Goal: Task Accomplishment & Management: Complete application form

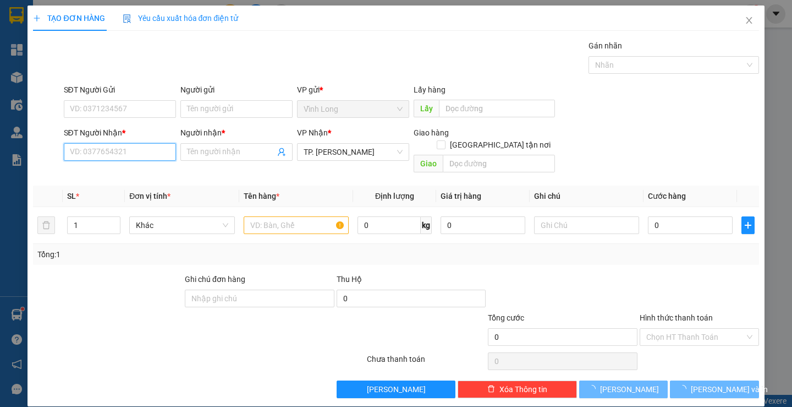
drag, startPoint x: 127, startPoint y: 146, endPoint x: 127, endPoint y: 136, distance: 9.4
click at [127, 142] on div "SĐT Người Nhận * VD: 0377654321" at bounding box center [120, 146] width 112 height 39
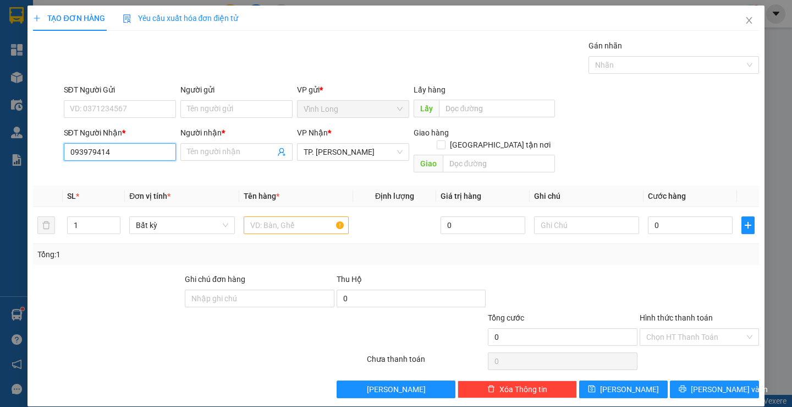
type input "0939794144"
click at [128, 166] on div "0939794144 - THẮM" at bounding box center [118, 174] width 111 height 18
type input "THẮM"
type input "0939794144"
click at [223, 113] on input "Người gửi" at bounding box center [236, 109] width 112 height 18
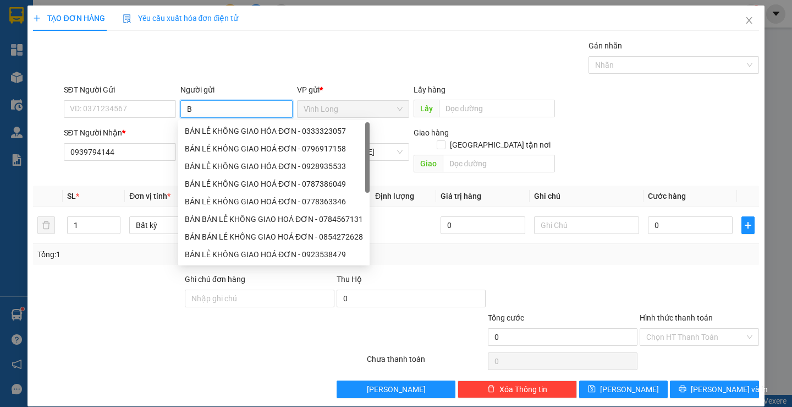
type input "BÁ"
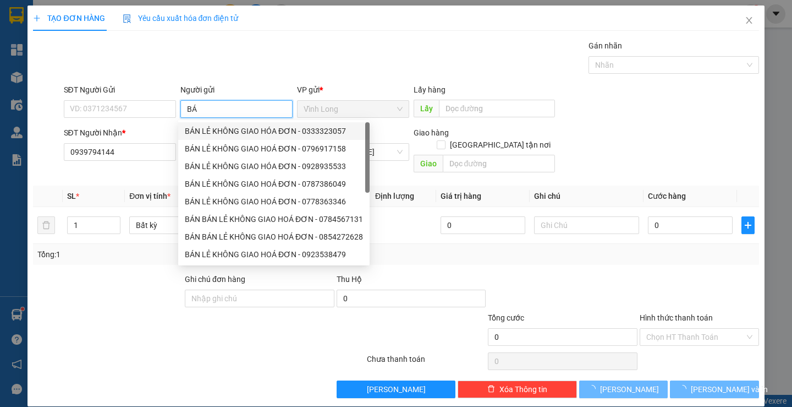
type input "0976179724"
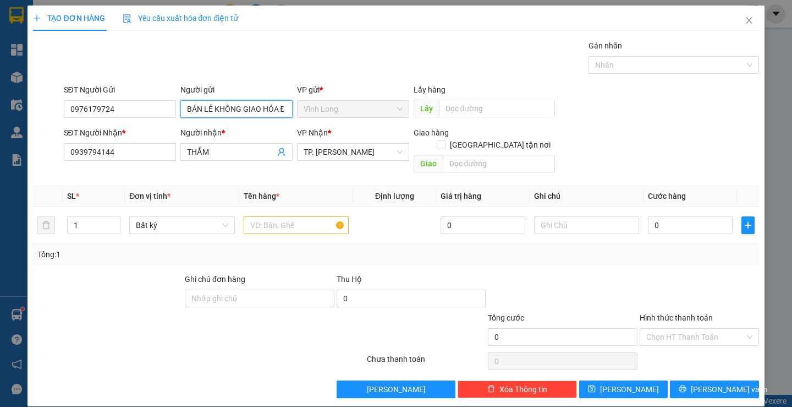
type input "BÁN LẺ KHÔNG GIAO HÓA ĐƠN"
drag, startPoint x: 23, startPoint y: 110, endPoint x: 0, endPoint y: 111, distance: 22.6
click at [0, 111] on div "TẠO ĐƠN HÀNG Yêu cầu xuất hóa đơn điện tử Transit Pickup Surcharge Ids Transit …" at bounding box center [396, 203] width 792 height 407
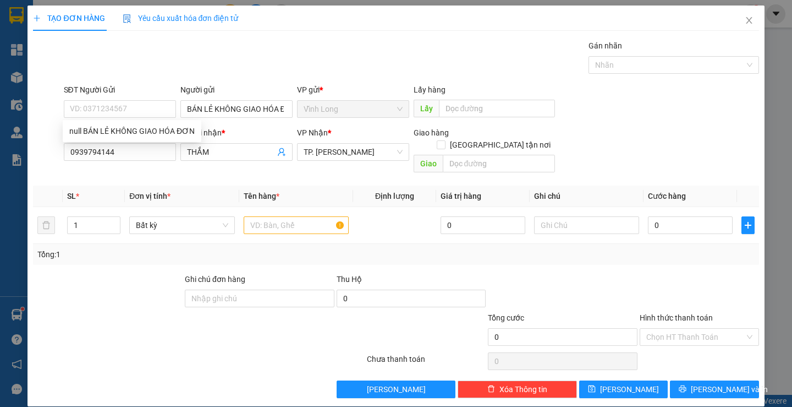
click at [409, 45] on div "Gói vận chuyển * Tiêu chuẩn Gán nhãn Nhãn" at bounding box center [412, 59] width 700 height 39
click at [299, 216] on input "text" at bounding box center [296, 225] width 105 height 18
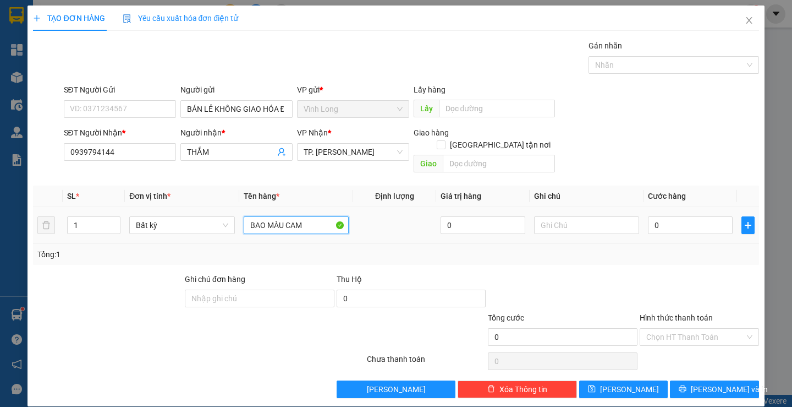
type input "BAO MÀU CAM"
type input "TRANG"
type input "3"
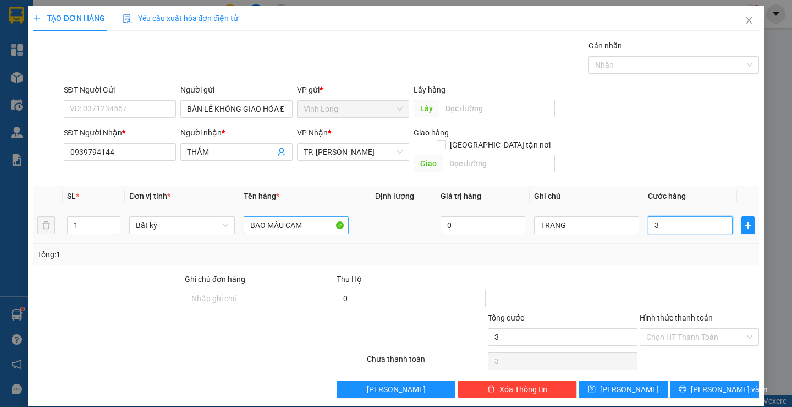
type input "30"
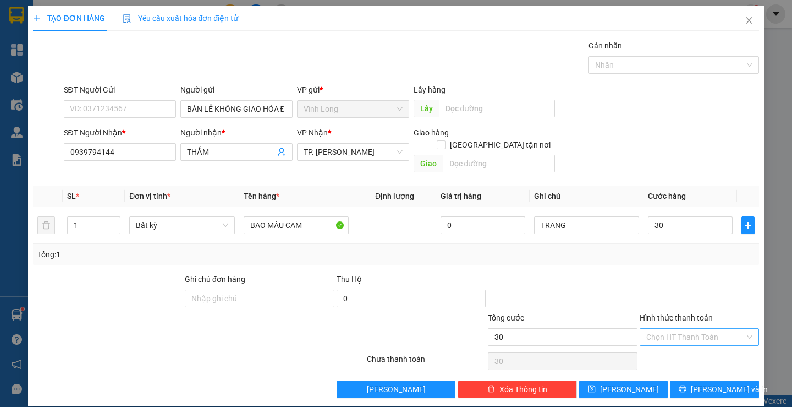
type input "30.000"
click at [687, 330] on input "Hình thức thanh toán" at bounding box center [695, 336] width 98 height 17
click at [678, 338] on div "Tại văn phòng" at bounding box center [693, 347] width 118 height 18
type input "0"
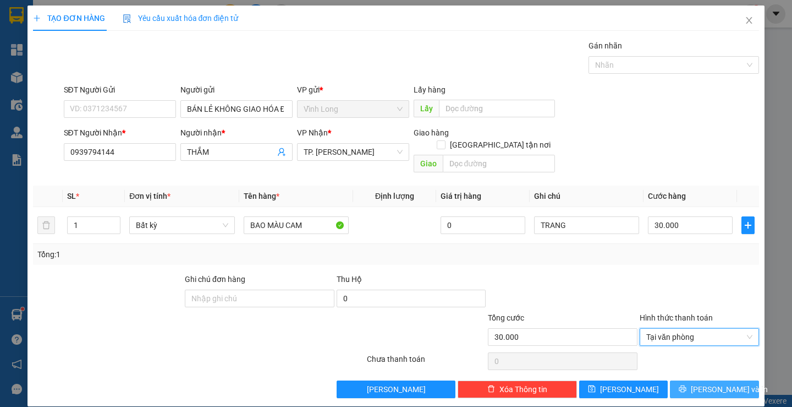
drag, startPoint x: 687, startPoint y: 364, endPoint x: 684, endPoint y: 377, distance: 14.0
click at [687, 366] on div "Transit Pickup Surcharge Ids Transit Deliver Surcharge Ids Transit Deliver Surc…" at bounding box center [396, 219] width 726 height 358
click at [684, 380] on button "[PERSON_NAME] và In" at bounding box center [714, 389] width 89 height 18
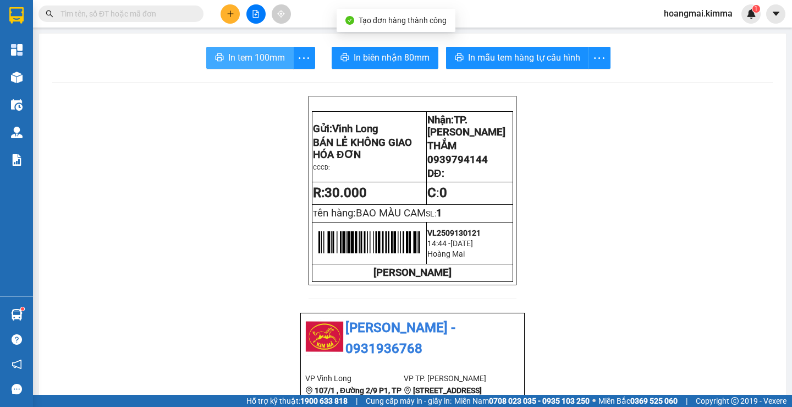
click at [268, 66] on button "In tem 100mm" at bounding box center [249, 58] width 87 height 22
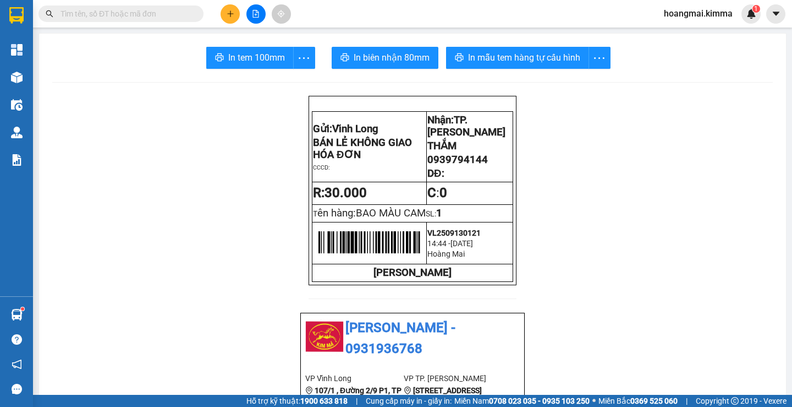
click at [128, 12] on input "text" at bounding box center [126, 14] width 130 height 12
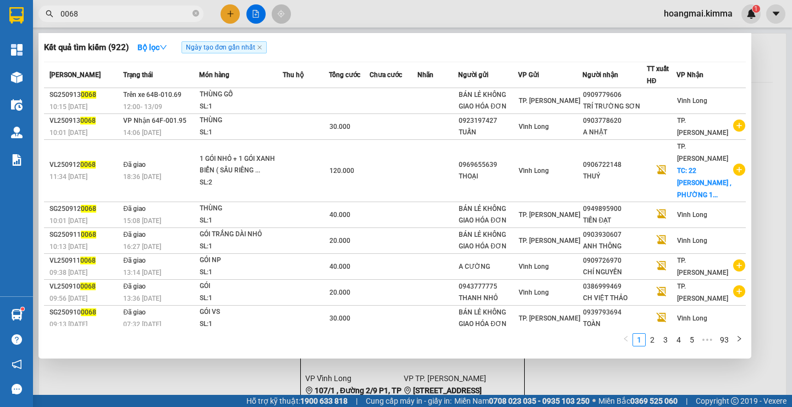
type input "0068"
click at [228, 13] on div at bounding box center [396, 203] width 792 height 407
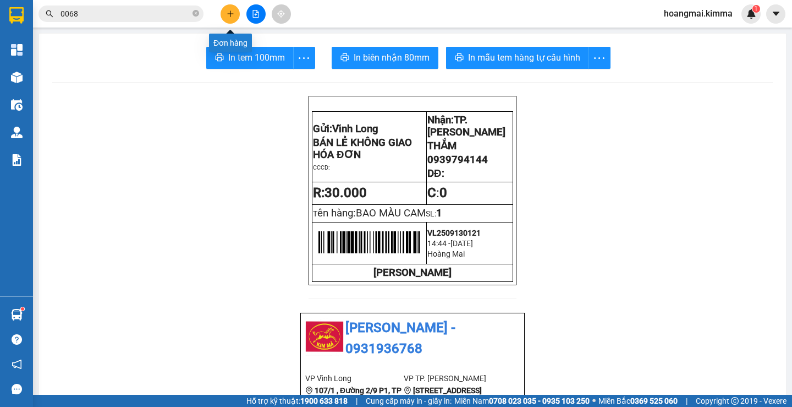
click at [228, 13] on icon "plus" at bounding box center [231, 14] width 8 height 8
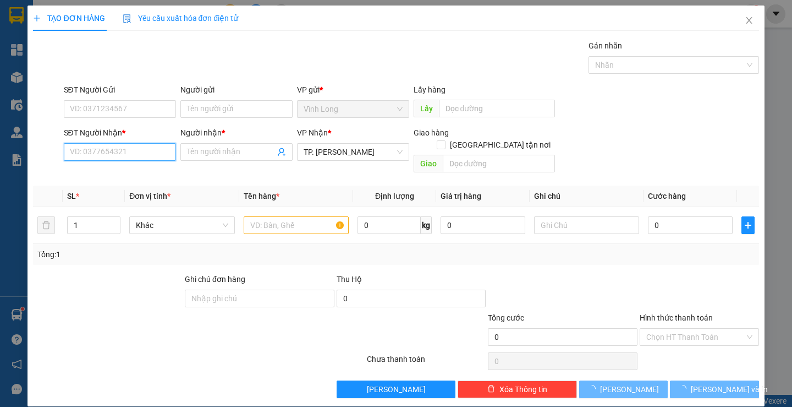
click at [159, 152] on input "SĐT Người Nhận *" at bounding box center [120, 152] width 112 height 18
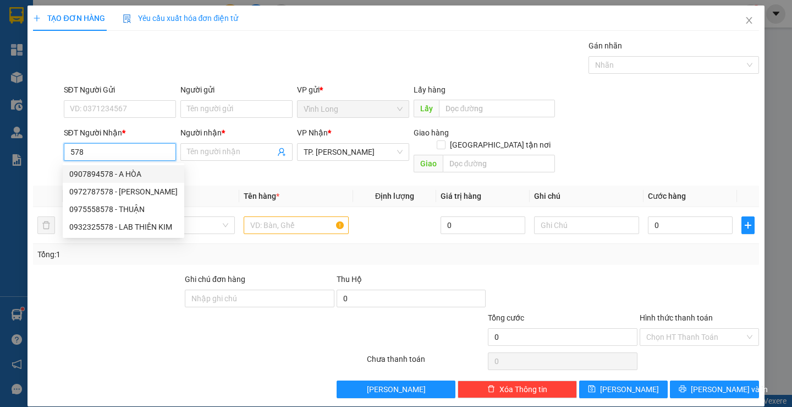
click at [148, 175] on div "0907894578 - A HÒA" at bounding box center [123, 174] width 108 height 12
type input "0907894578"
type input "A HÒA"
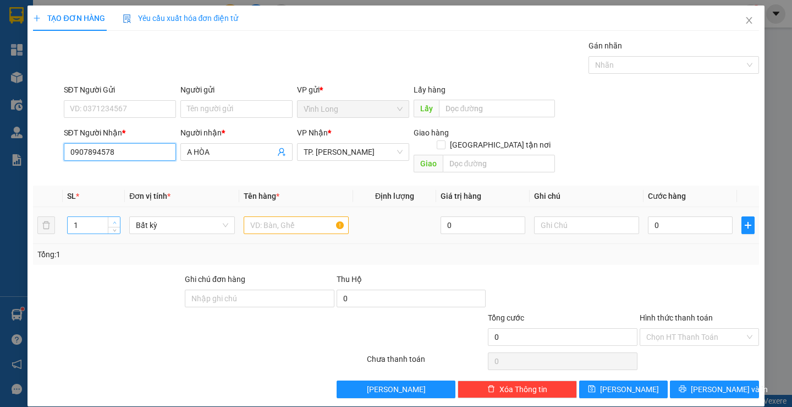
type input "0907894578"
click at [114, 219] on span "up" at bounding box center [114, 222] width 7 height 7
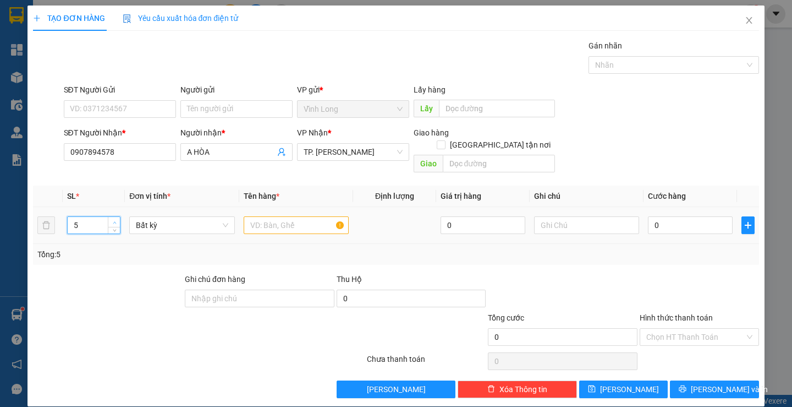
type input "6"
click at [114, 219] on span "up" at bounding box center [114, 222] width 7 height 7
click at [259, 217] on input "text" at bounding box center [296, 225] width 105 height 18
type input "6 BAO"
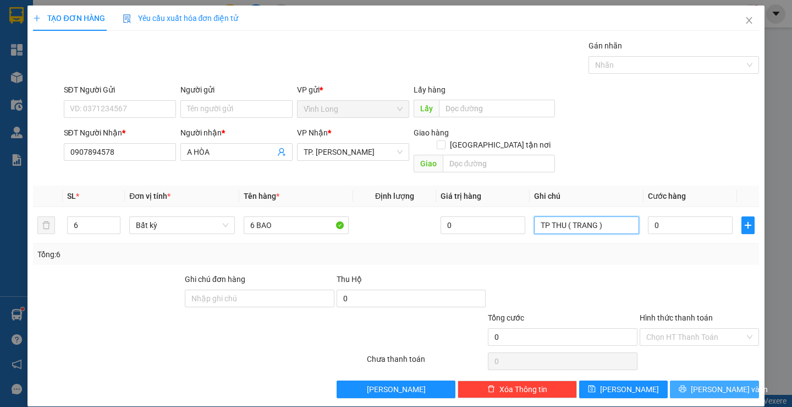
type input "TP THU ( TRANG )"
click at [704, 383] on span "[PERSON_NAME] và In" at bounding box center [729, 389] width 77 height 12
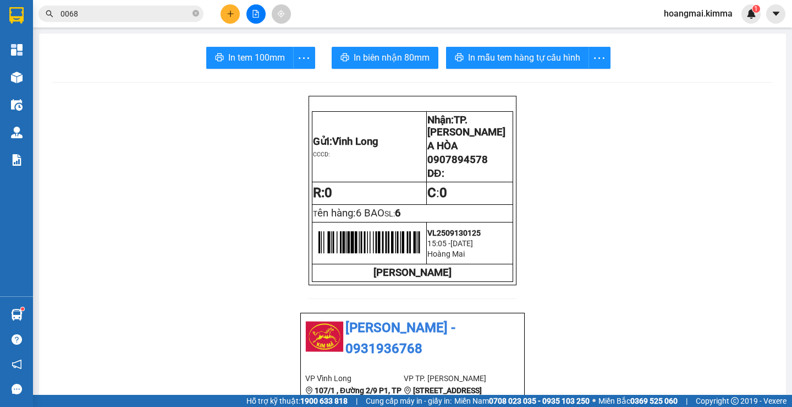
click at [225, 17] on button at bounding box center [230, 13] width 19 height 19
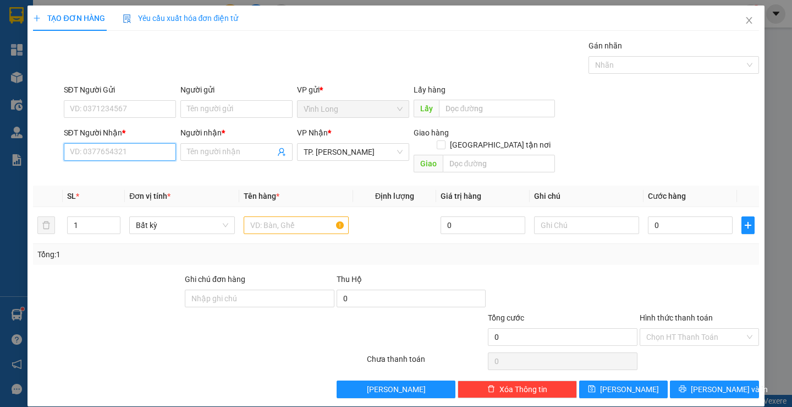
click at [93, 158] on input "SĐT Người Nhận *" at bounding box center [120, 152] width 112 height 18
type input "0977767791"
click at [111, 177] on div "0977767791 - CHỊ DIỆU" at bounding box center [118, 174] width 98 height 12
type input "CHỊ DIỆU"
type input "0977767791"
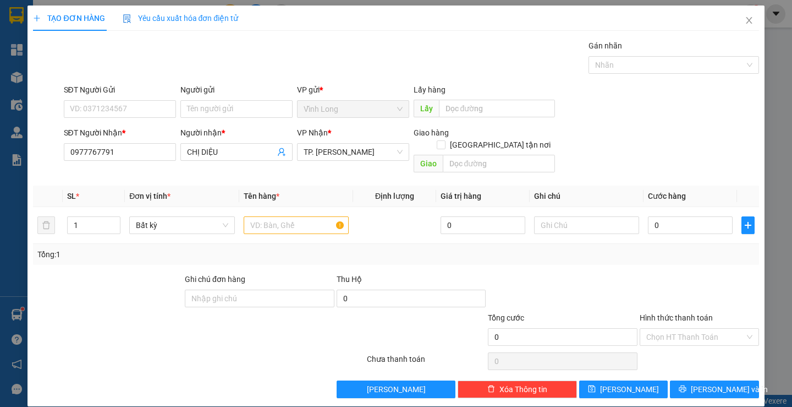
click at [226, 100] on div "Người gửi" at bounding box center [236, 92] width 112 height 17
click at [229, 108] on input "Người gửi" at bounding box center [236, 109] width 112 height 18
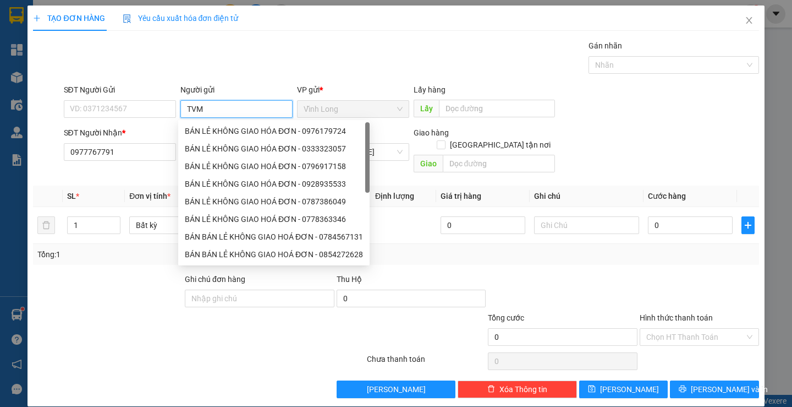
type input "TVM"
click at [427, 34] on div "TẠO ĐƠN HÀNG Yêu cầu xuất hóa đơn điện tử Transit Pickup Surcharge Ids Transit …" at bounding box center [396, 202] width 726 height 392
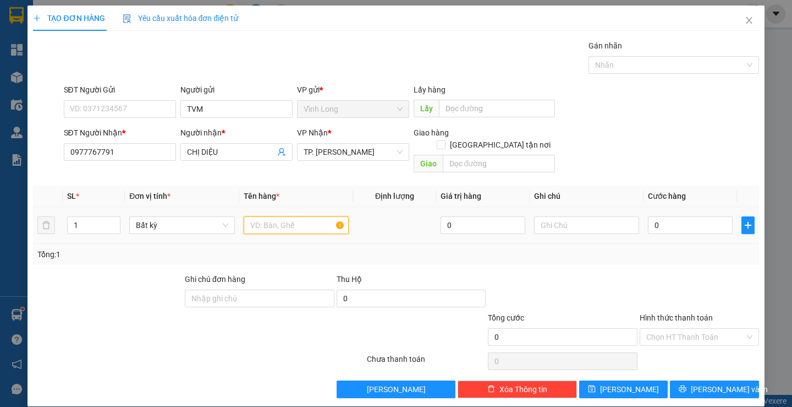
click at [284, 216] on input "text" at bounding box center [296, 225] width 105 height 18
type input "GÓI NP"
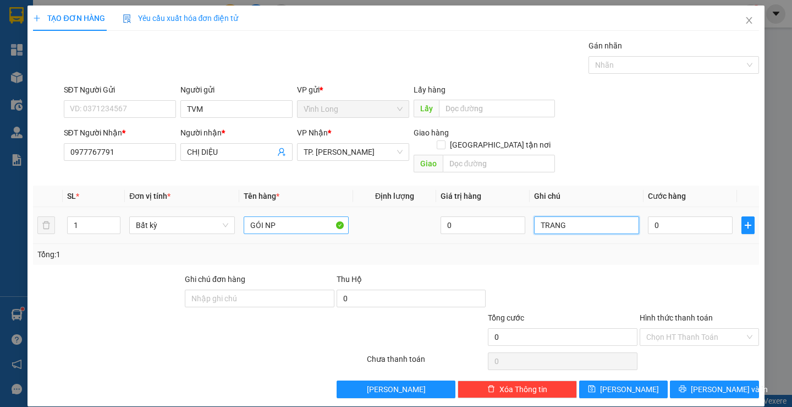
type input "TRANG"
type input "4"
type input "40"
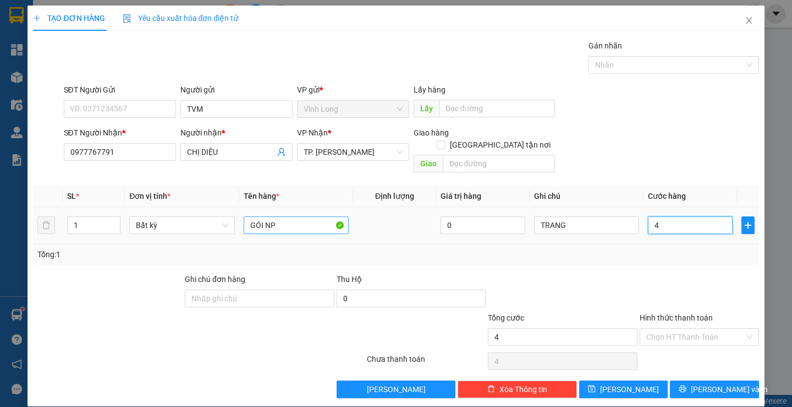
type input "40"
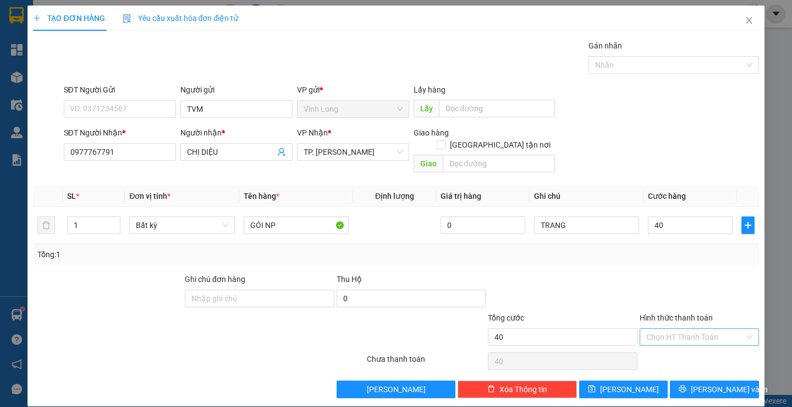
type input "40.000"
click at [695, 328] on input "Hình thức thanh toán" at bounding box center [695, 336] width 98 height 17
click at [677, 339] on div "Tại văn phòng" at bounding box center [693, 347] width 118 height 18
type input "0"
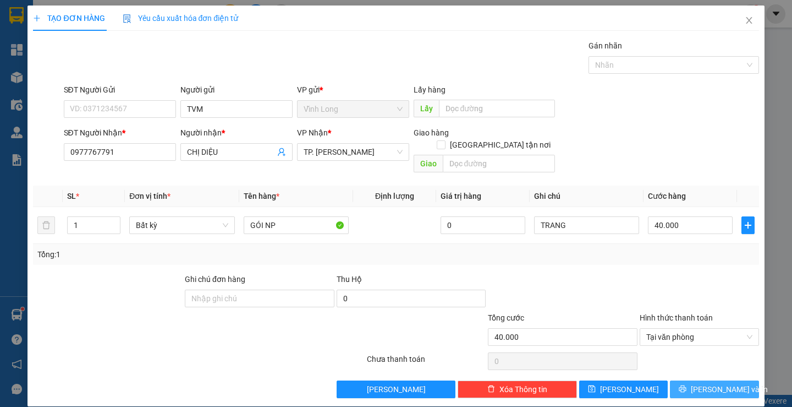
click at [682, 380] on button "[PERSON_NAME] và In" at bounding box center [714, 389] width 89 height 18
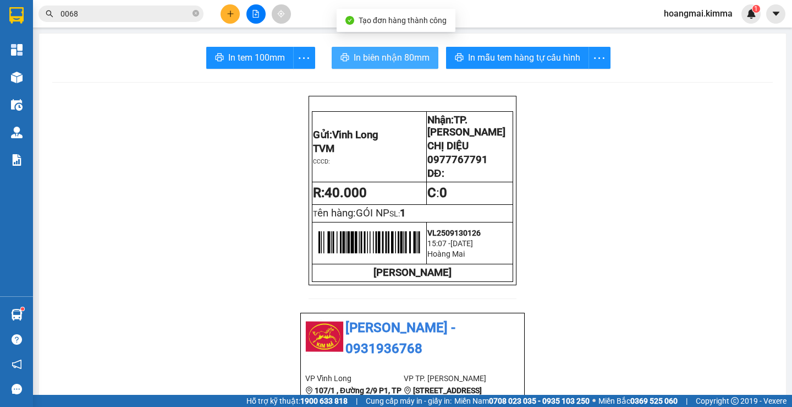
click at [375, 55] on span "In biên nhận 80mm" at bounding box center [392, 58] width 76 height 14
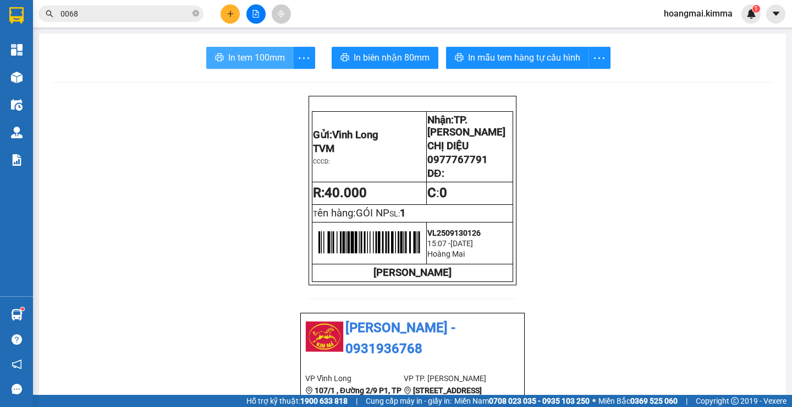
click at [231, 54] on span "In tem 100mm" at bounding box center [256, 58] width 57 height 14
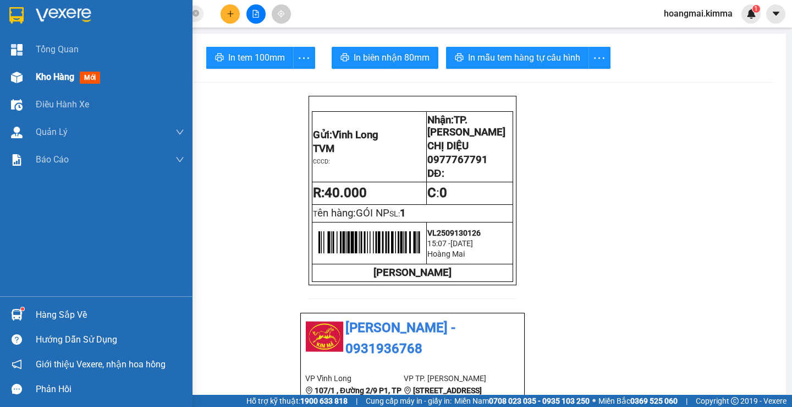
click at [59, 74] on span "Kho hàng" at bounding box center [55, 77] width 39 height 10
